Goal: Find specific page/section: Find specific page/section

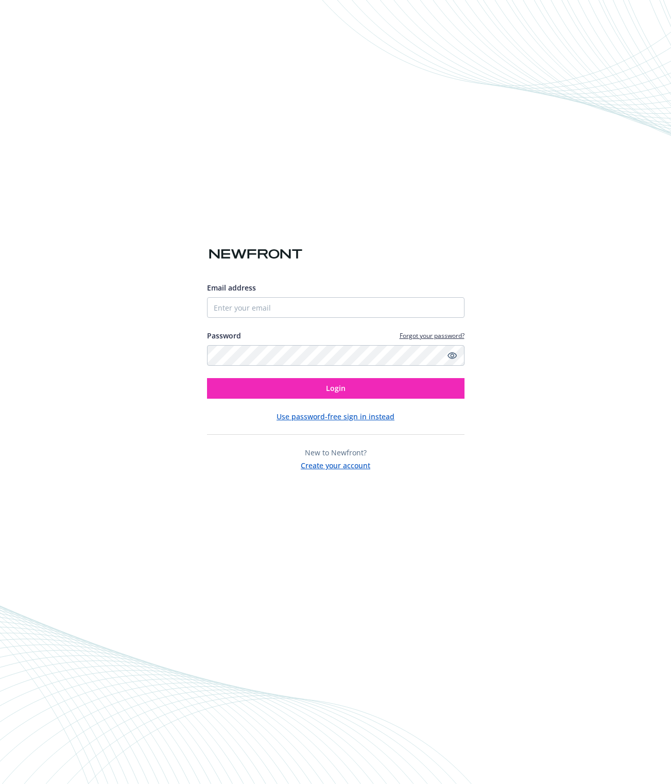
click at [325, 290] on div "Email address" at bounding box center [335, 287] width 257 height 11
click at [323, 306] on input "Email address" at bounding box center [335, 307] width 257 height 21
type input "jenwhite@me.com"
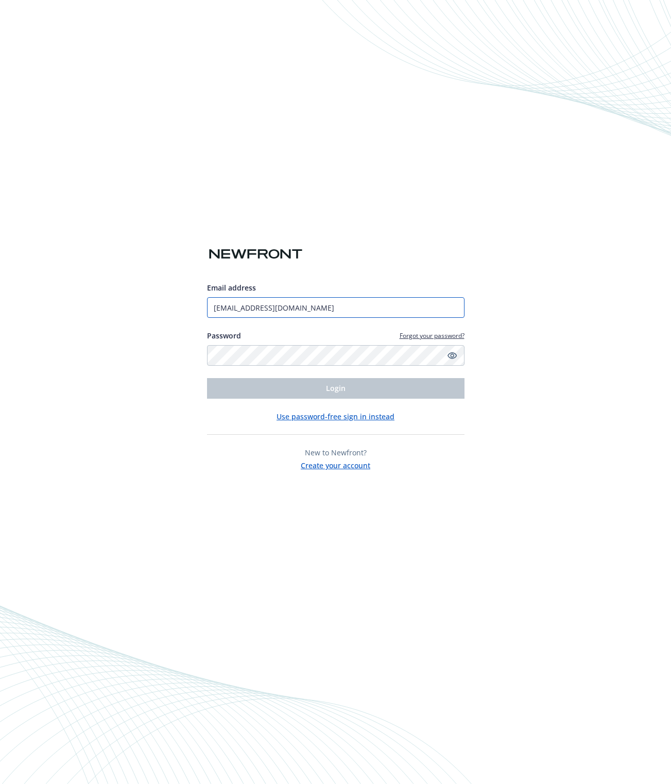
click at [323, 305] on input "jenwhite@me.com" at bounding box center [335, 307] width 257 height 21
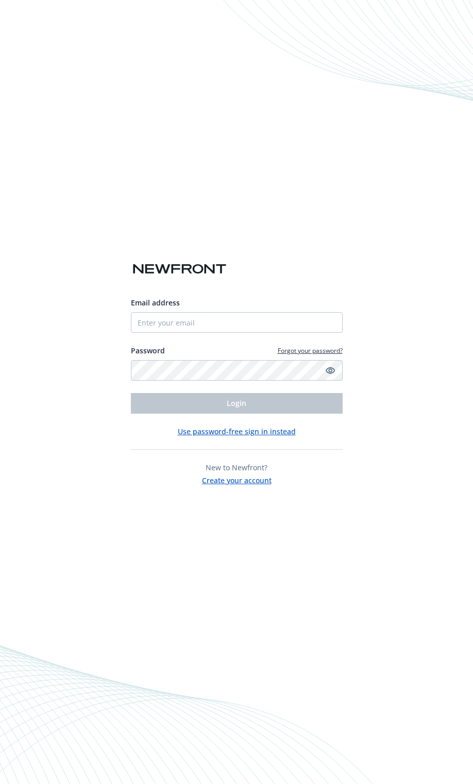
click at [274, 429] on button "Use password-free sign in instead" at bounding box center [237, 431] width 118 height 11
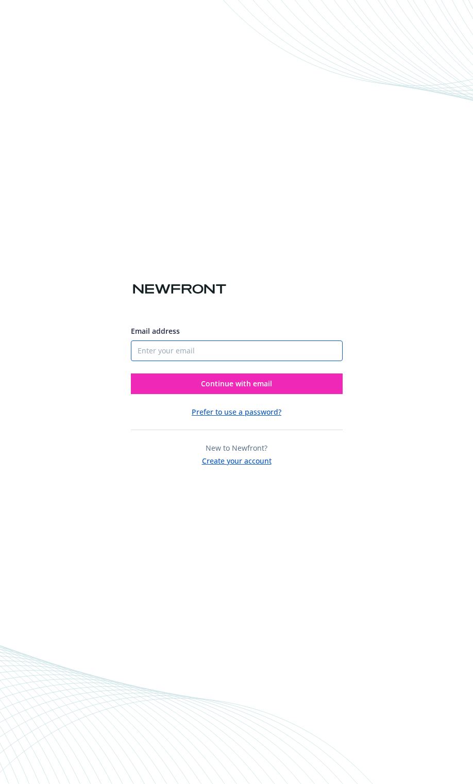
click at [257, 352] on input "Email address" at bounding box center [237, 350] width 212 height 21
type input "jen@auger.com"
click at [131, 373] on button "Continue with email" at bounding box center [237, 383] width 212 height 21
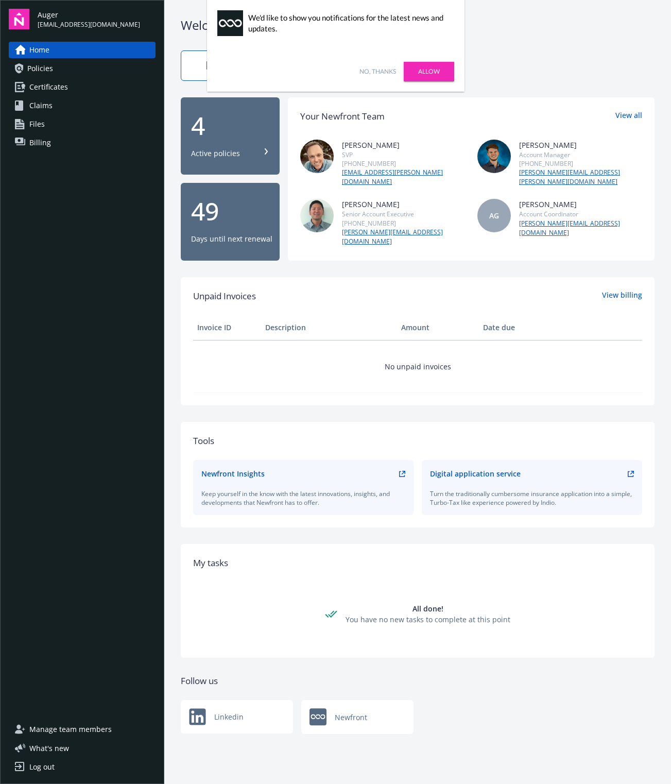
click at [415, 73] on link "Allow" at bounding box center [429, 72] width 50 height 20
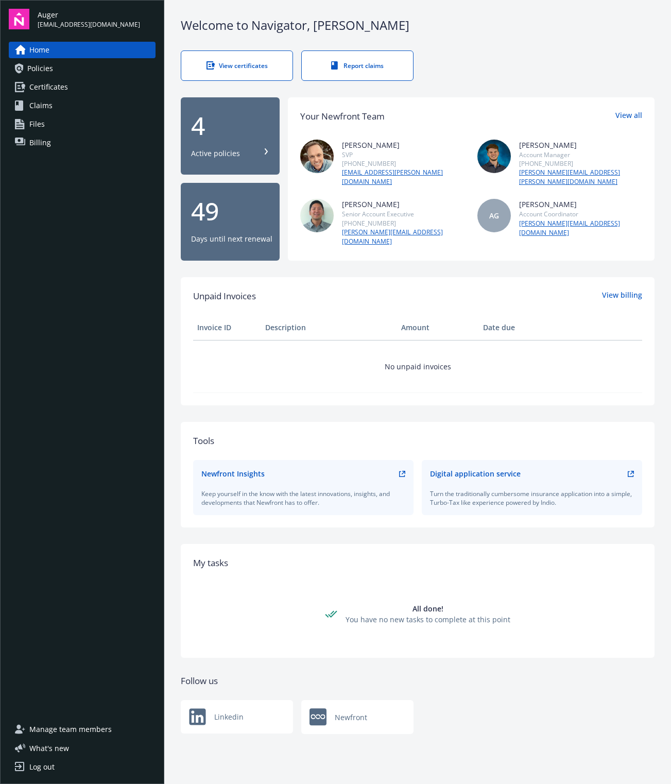
click at [115, 83] on link "Certificates" at bounding box center [82, 87] width 147 height 16
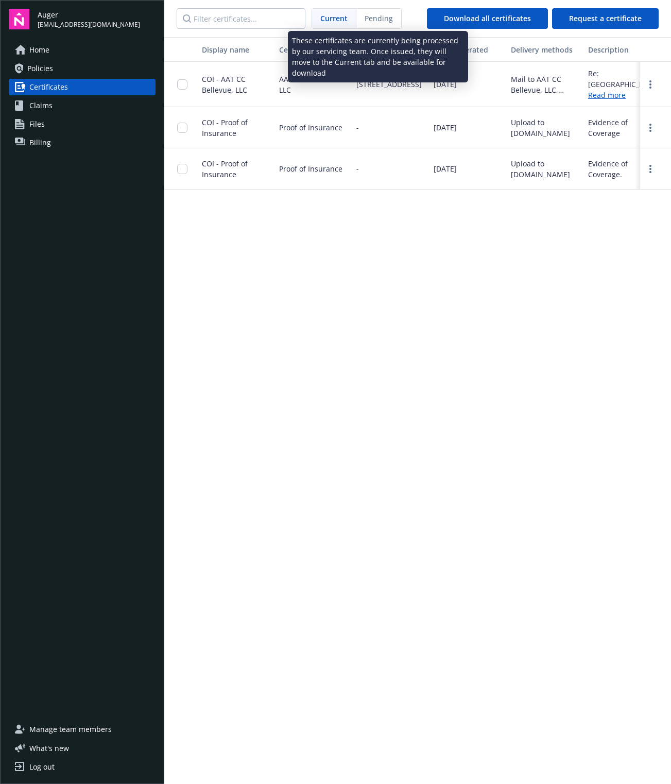
click at [390, 22] on span "Pending" at bounding box center [379, 18] width 28 height 11
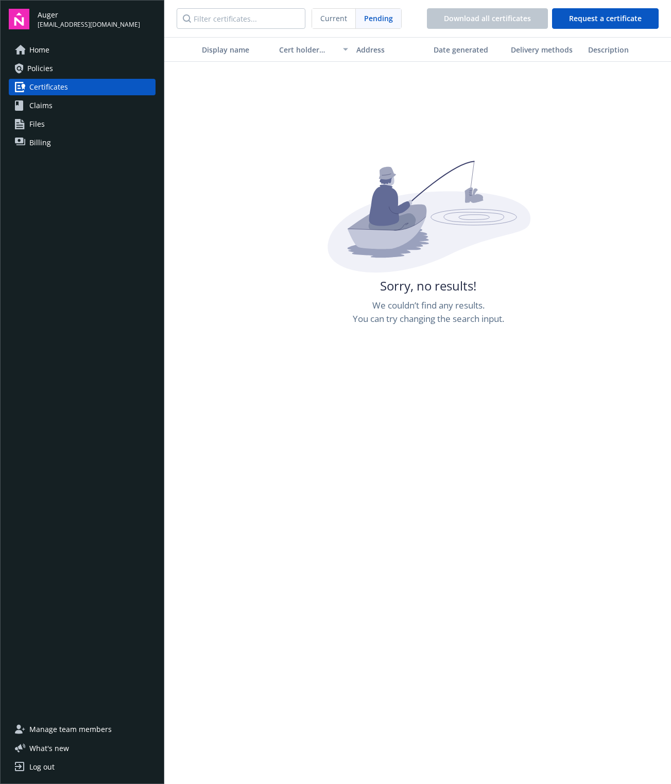
click at [327, 18] on span "Current" at bounding box center [333, 18] width 27 height 11
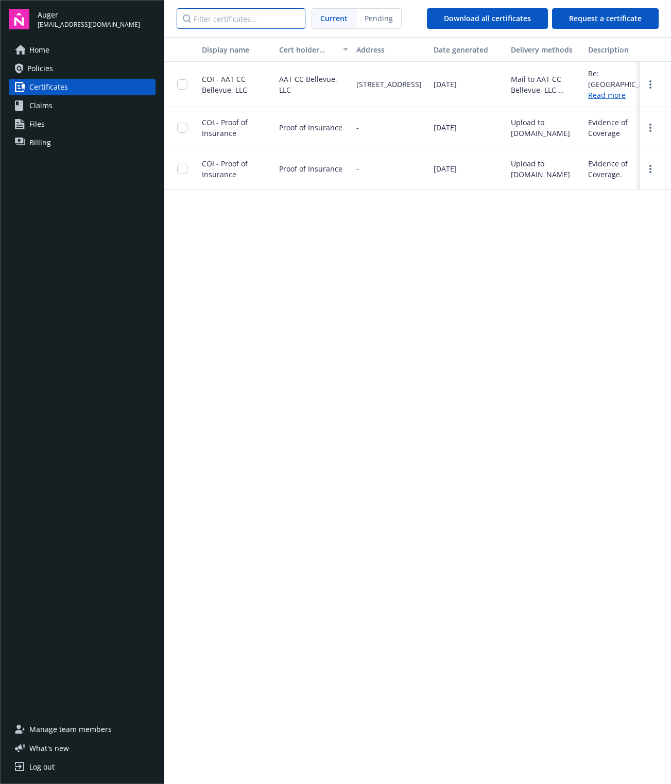
click at [231, 14] on input "Filter certificates..." at bounding box center [241, 18] width 129 height 21
